Goal: Task Accomplishment & Management: Complete application form

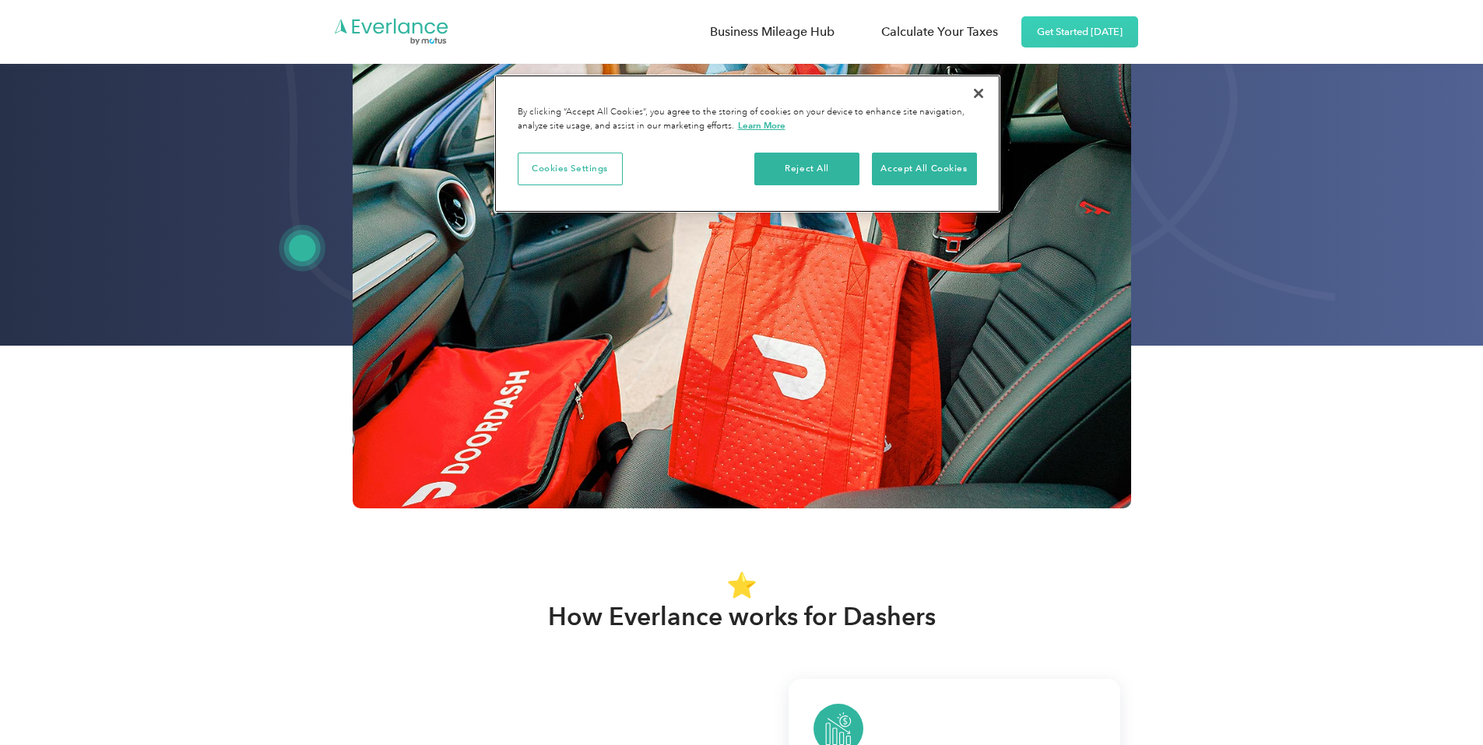
scroll to position [623, 0]
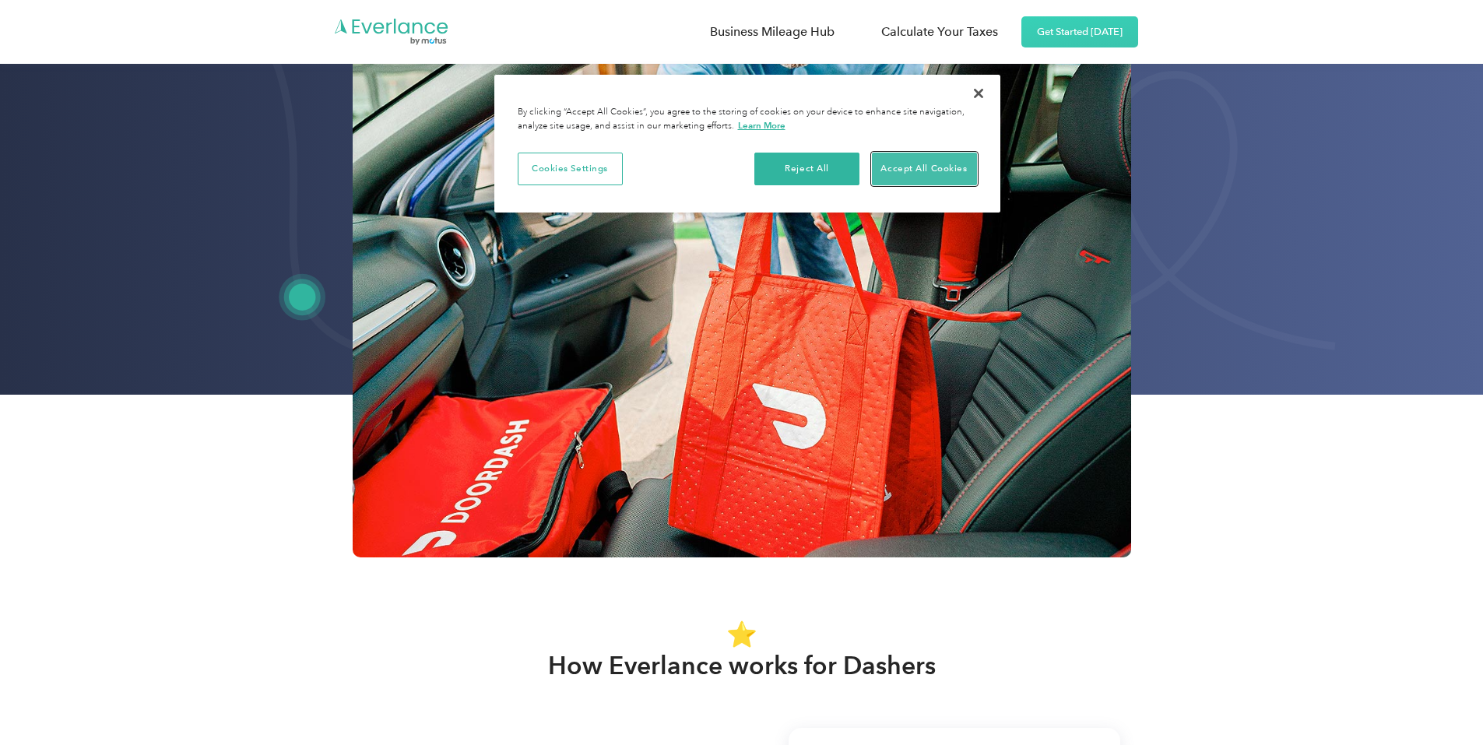
click at [928, 164] on button "Accept All Cookies" at bounding box center [924, 169] width 105 height 33
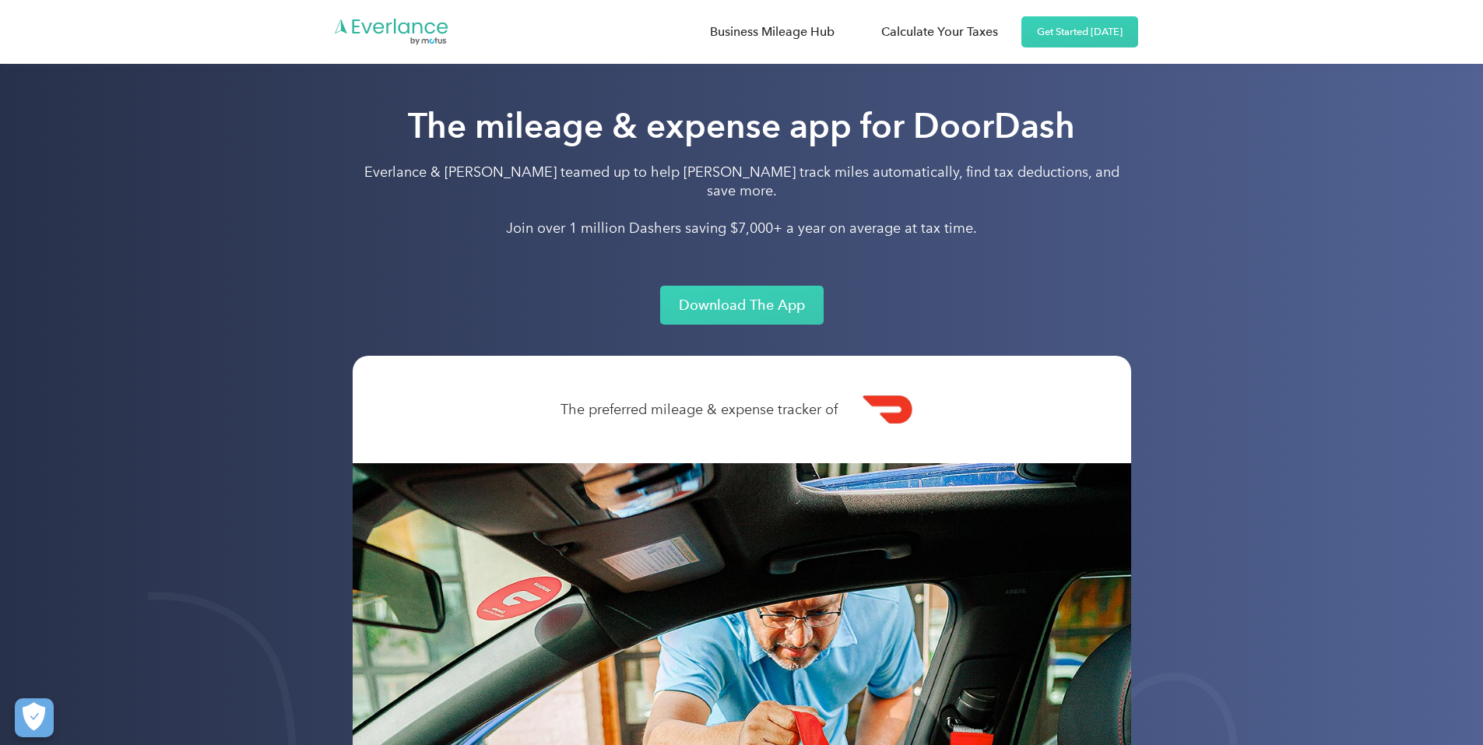
scroll to position [0, 0]
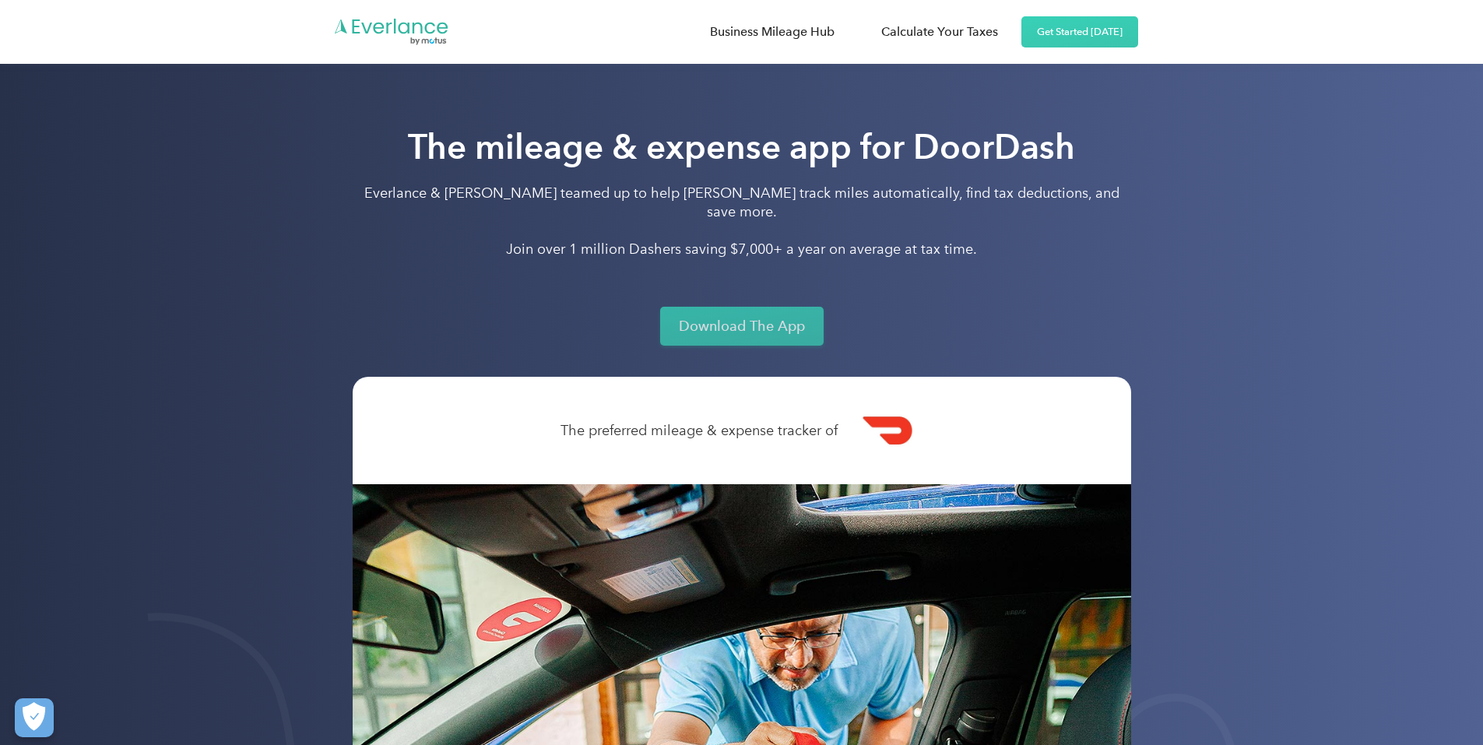
click at [711, 310] on link "Download The App" at bounding box center [742, 326] width 164 height 39
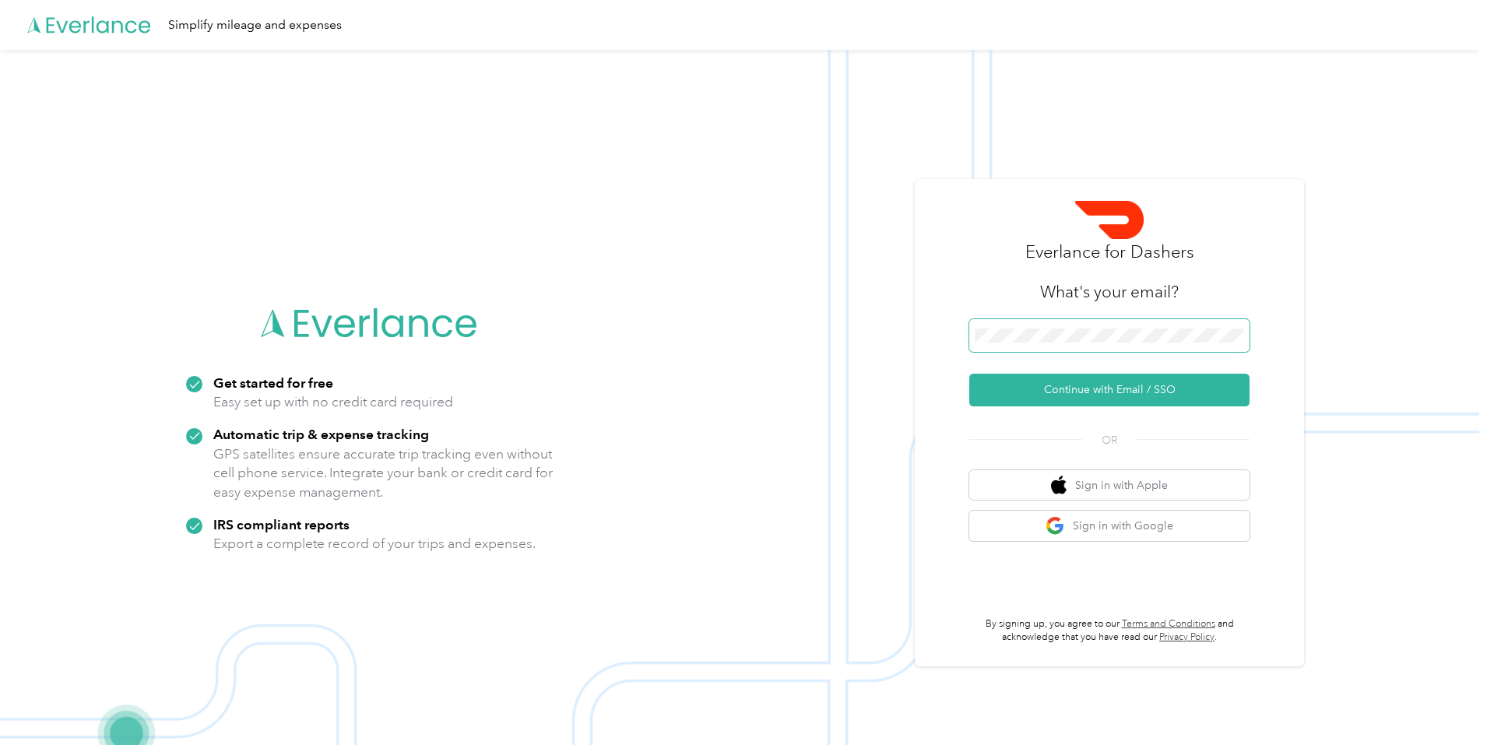
click at [1064, 344] on span at bounding box center [1109, 335] width 280 height 33
click at [969, 374] on button "Continue with Email / SSO" at bounding box center [1109, 390] width 280 height 33
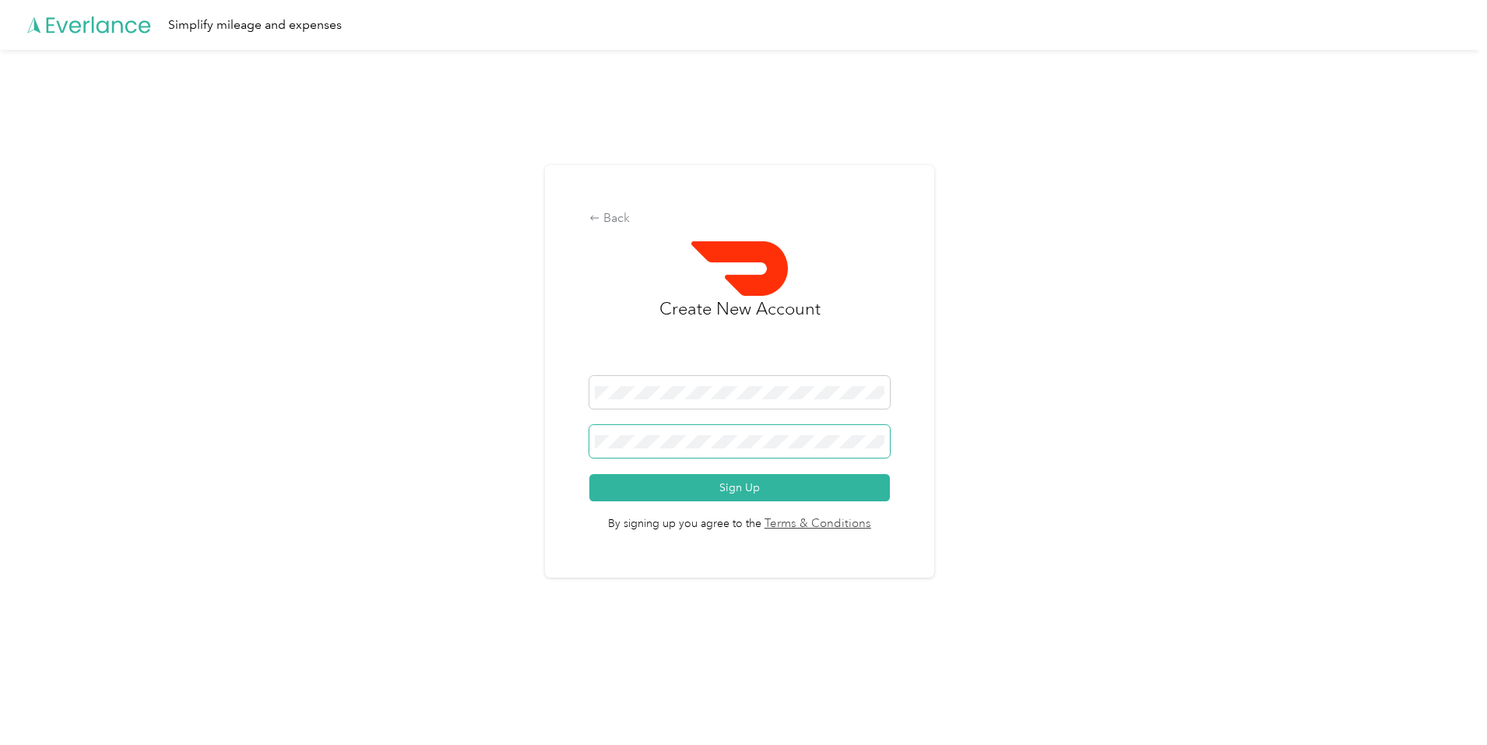
click at [589, 474] on button "Sign Up" at bounding box center [739, 487] width 300 height 27
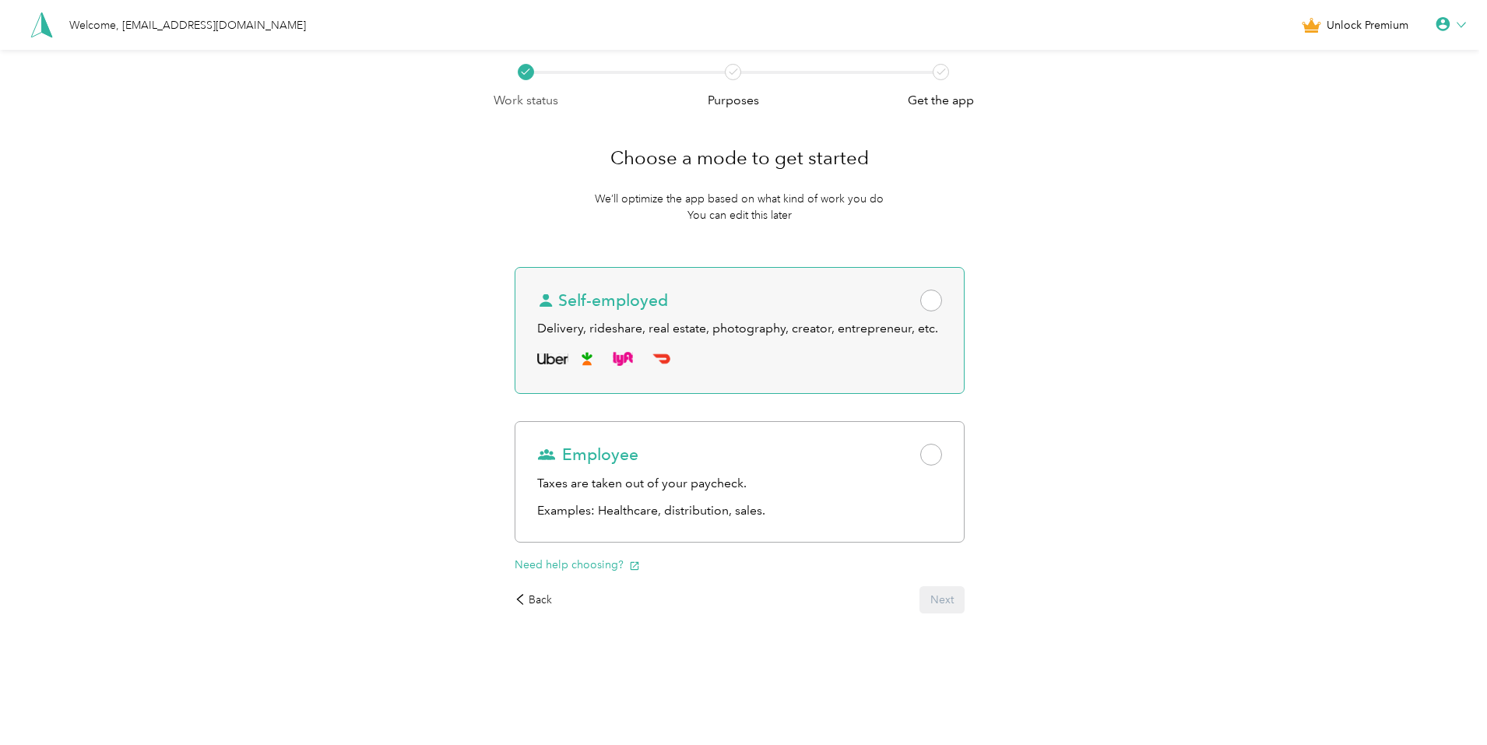
click at [941, 297] on span at bounding box center [931, 301] width 22 height 22
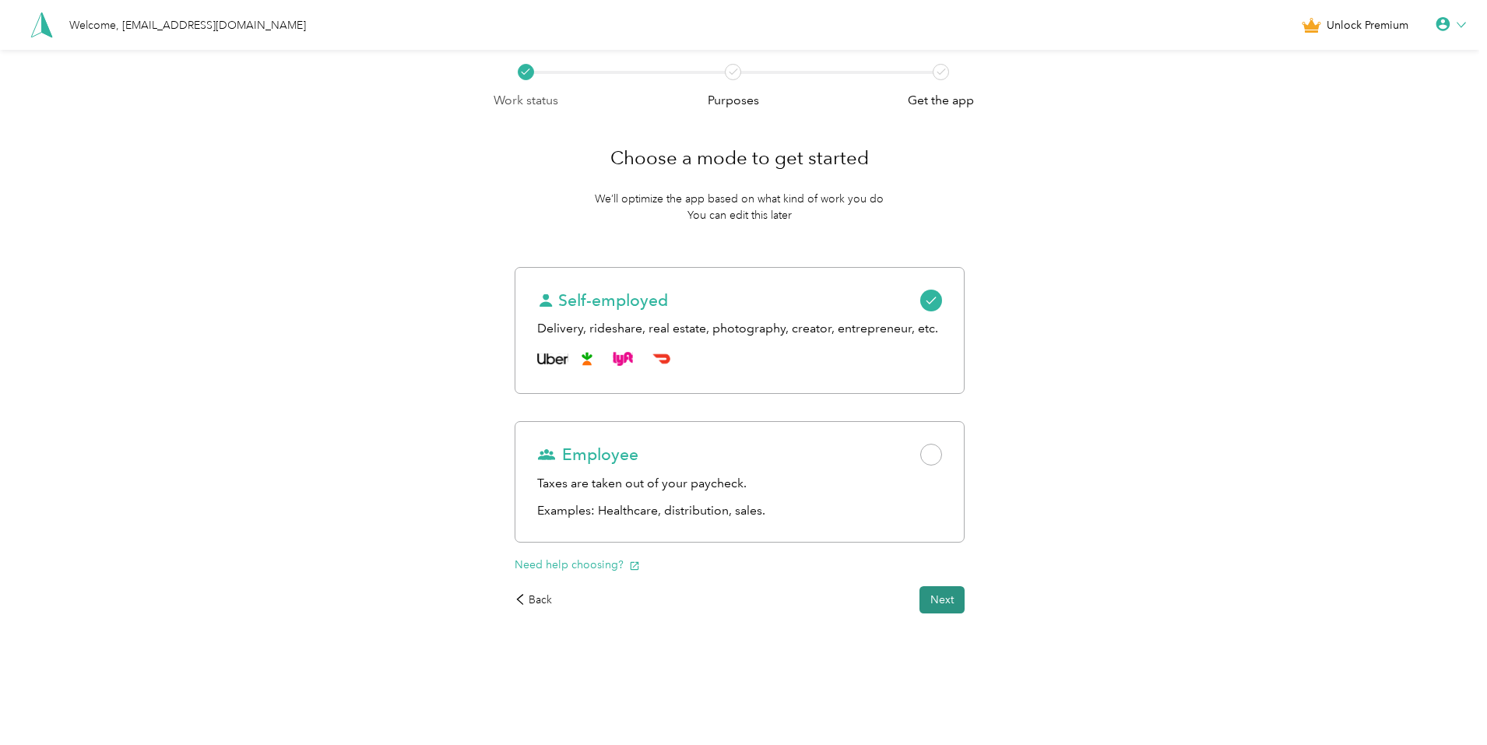
click at [955, 603] on button "Next" at bounding box center [942, 599] width 45 height 27
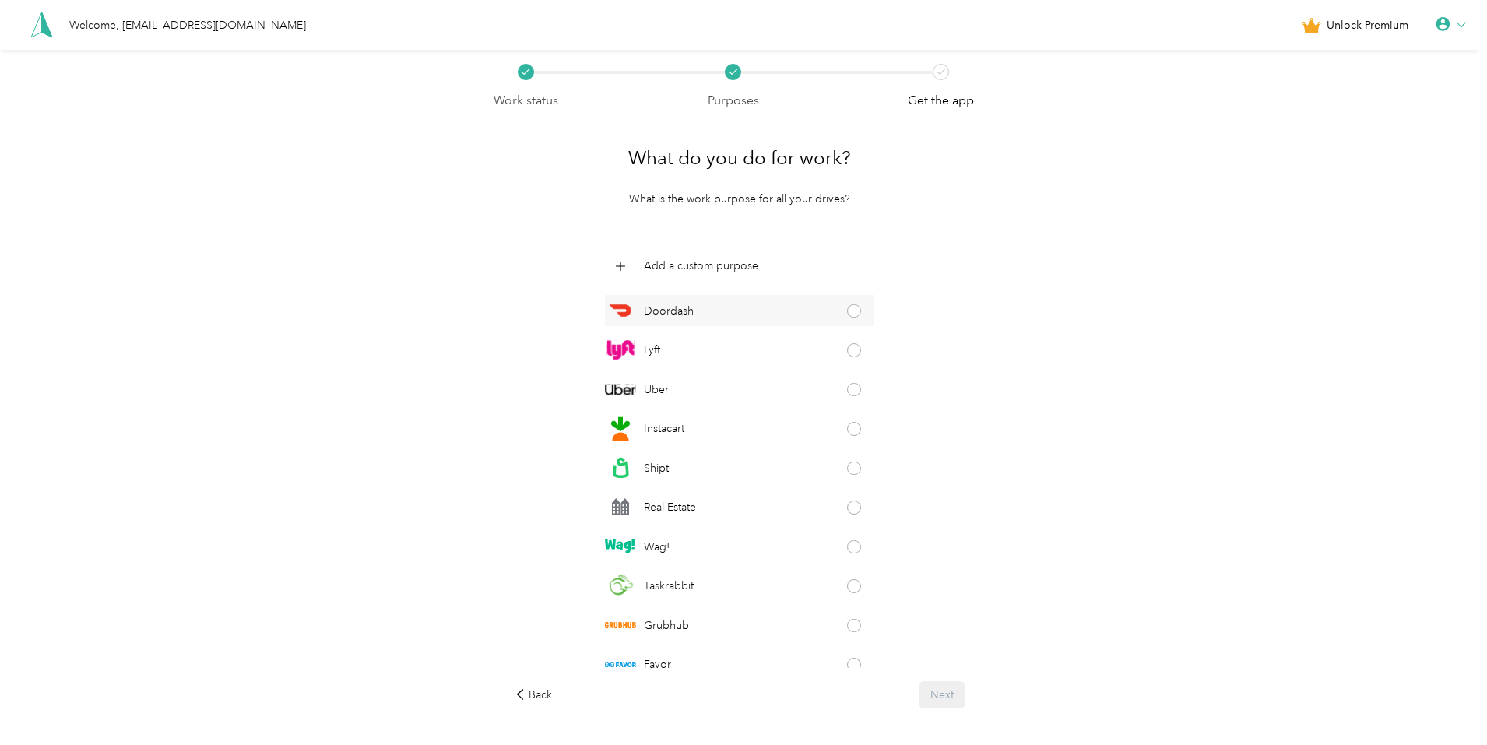
click at [850, 309] on span at bounding box center [854, 311] width 14 height 14
click at [849, 431] on span at bounding box center [854, 429] width 14 height 14
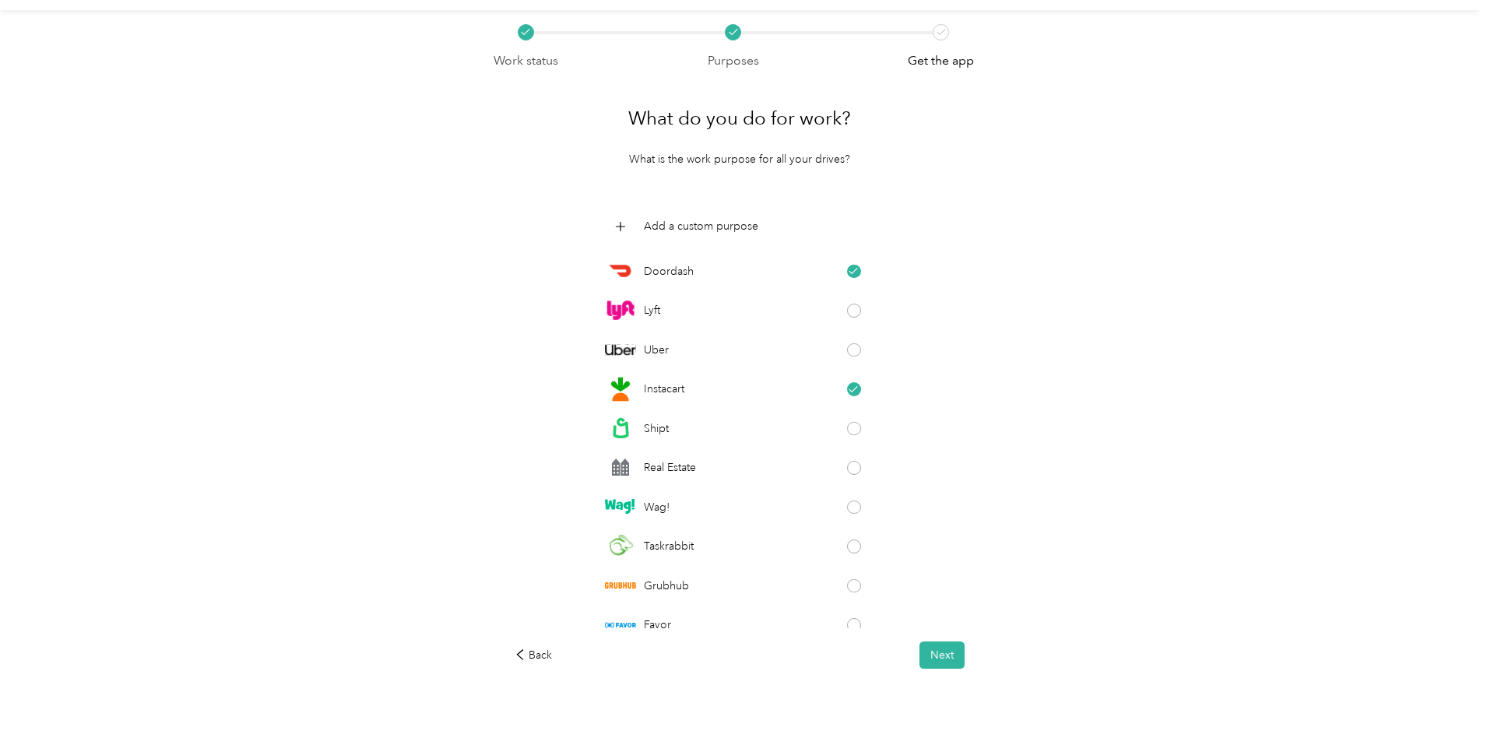
scroll to position [62, 0]
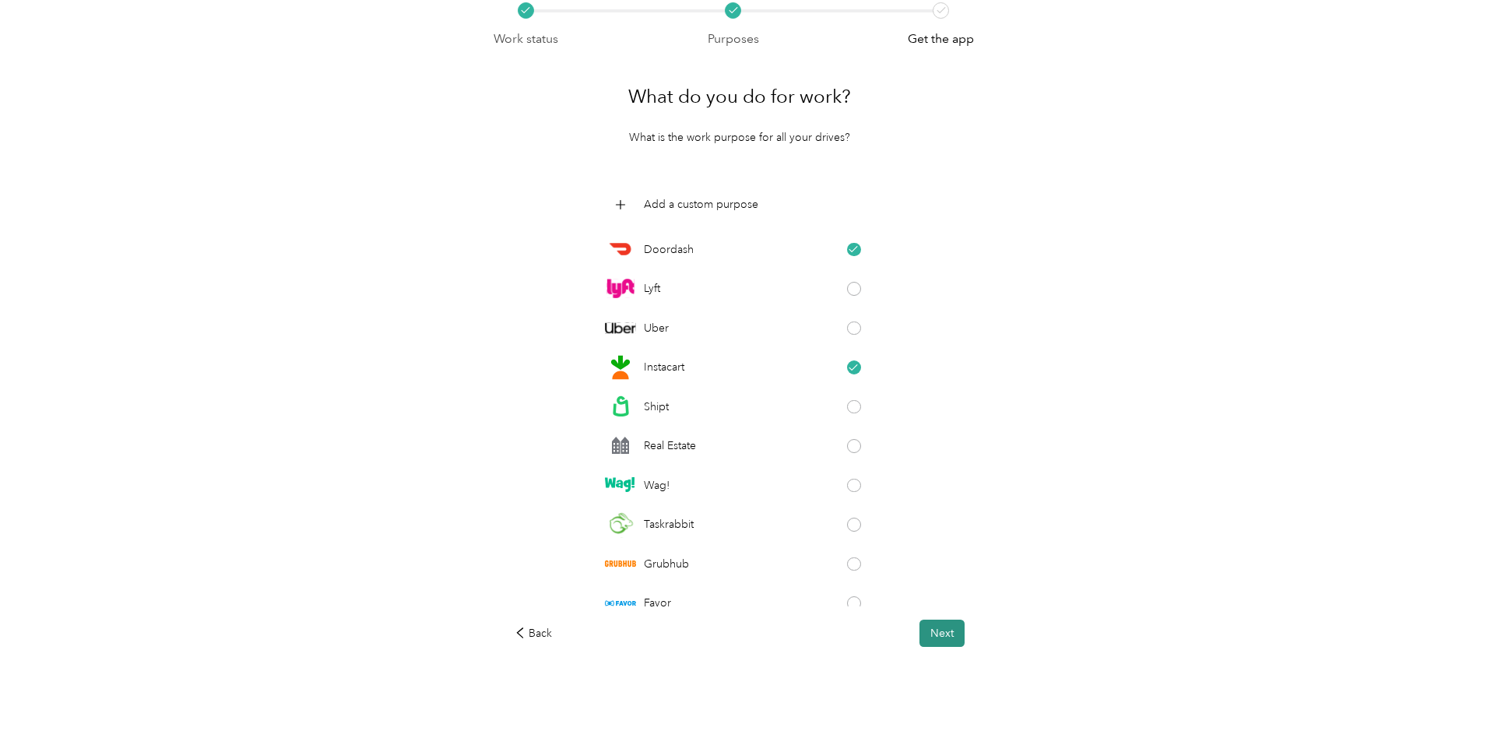
click at [940, 642] on button "Next" at bounding box center [942, 633] width 45 height 27
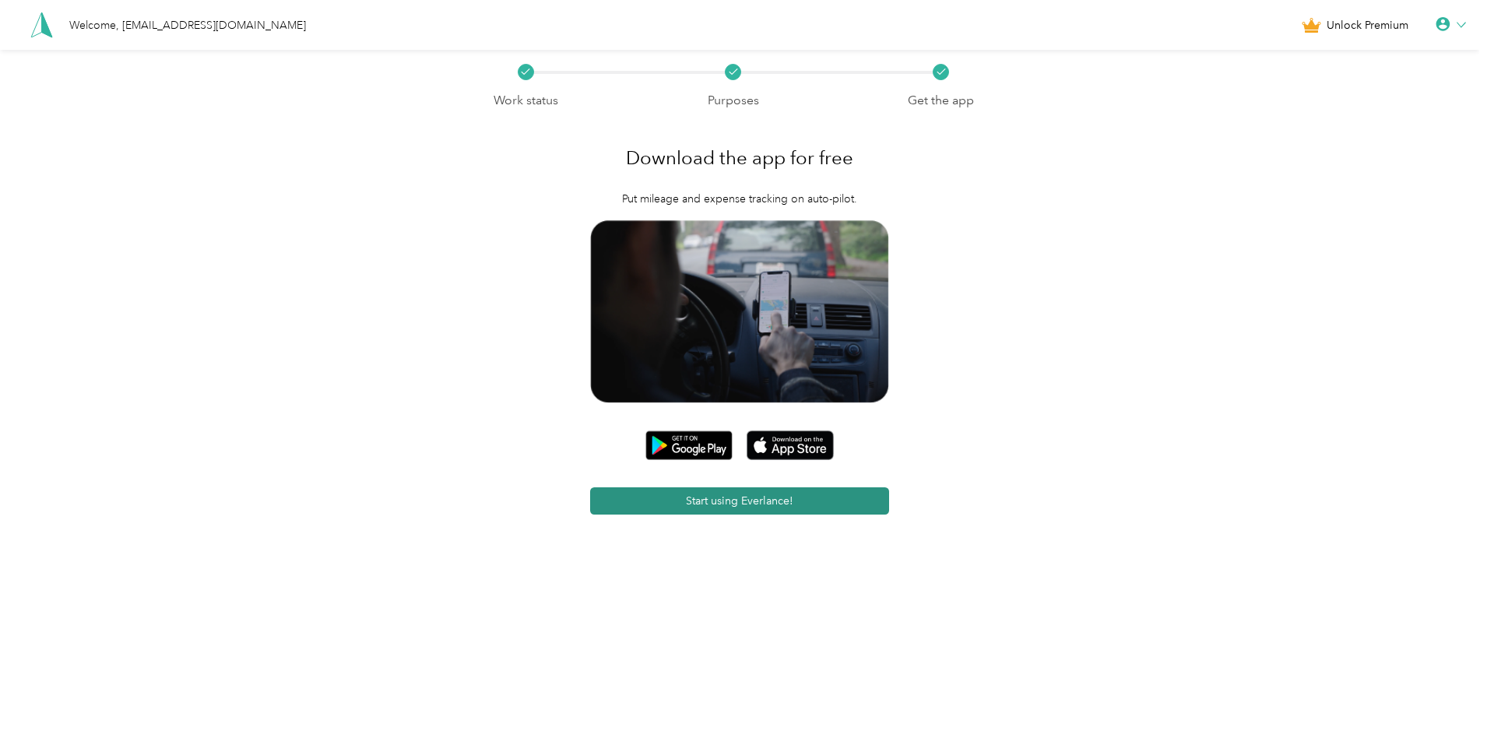
click at [756, 507] on button "Start using Everlance!" at bounding box center [740, 500] width 300 height 27
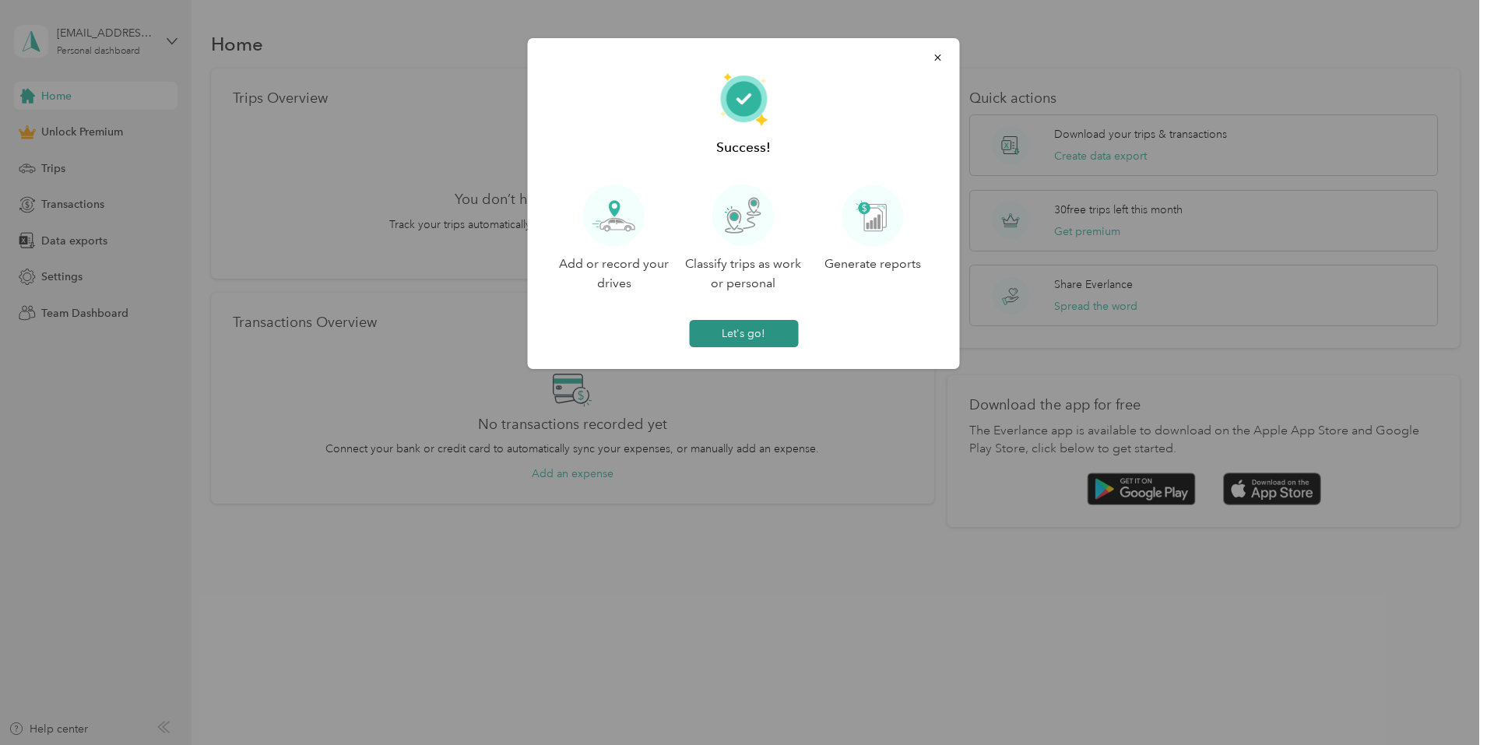
click at [752, 332] on button "Let's go!" at bounding box center [743, 333] width 109 height 27
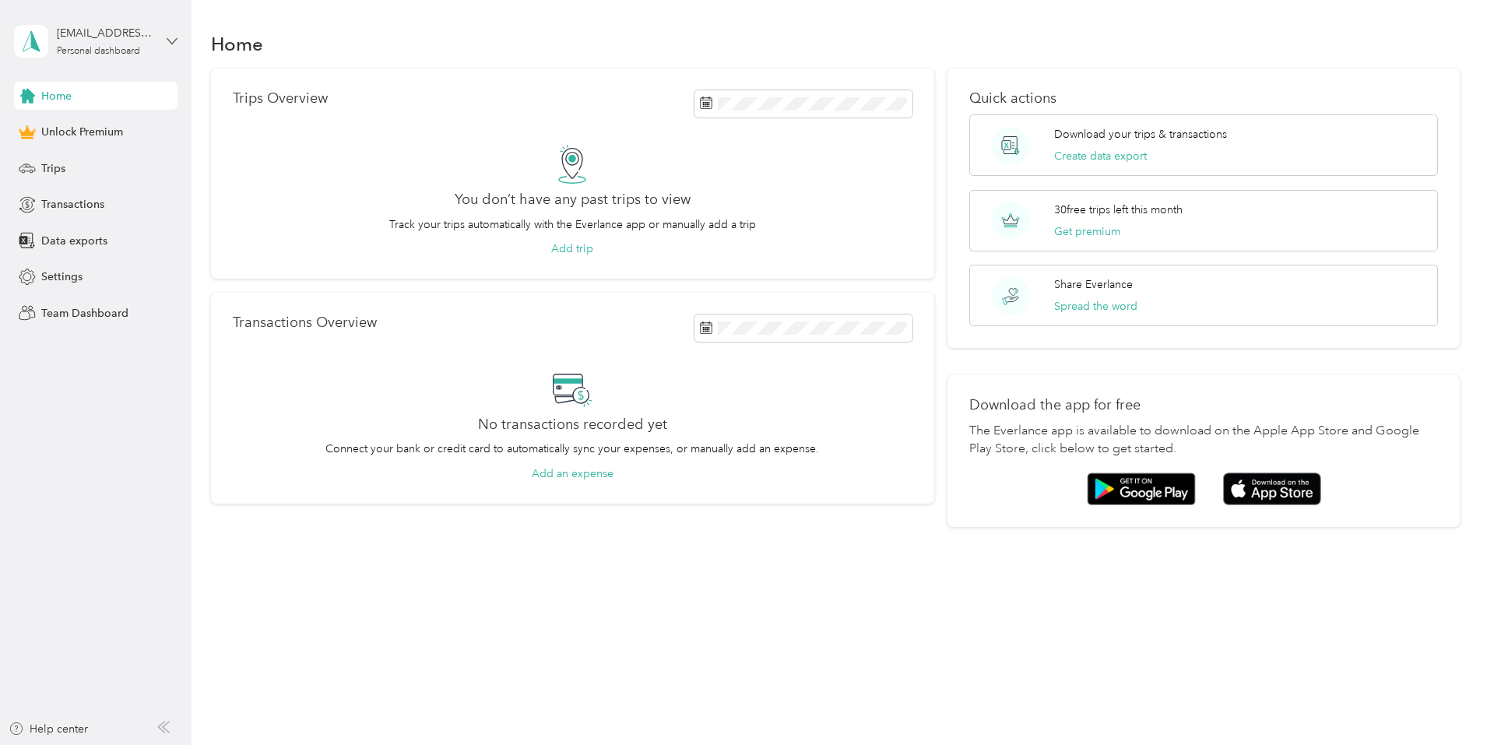
click at [175, 45] on icon at bounding box center [172, 41] width 11 height 11
click at [82, 135] on div "Log out" at bounding box center [58, 128] width 60 height 16
